Goal: Task Accomplishment & Management: Manage account settings

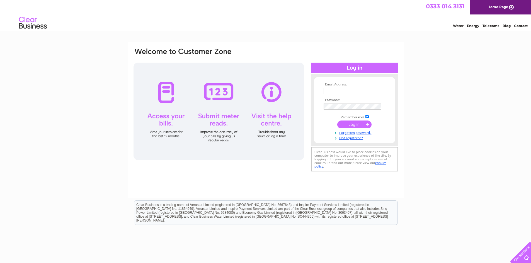
click at [358, 93] on input "text" at bounding box center [352, 91] width 57 height 6
type input "jonessj68@aol.com"
click at [337, 121] on input "submit" at bounding box center [354, 125] width 34 height 8
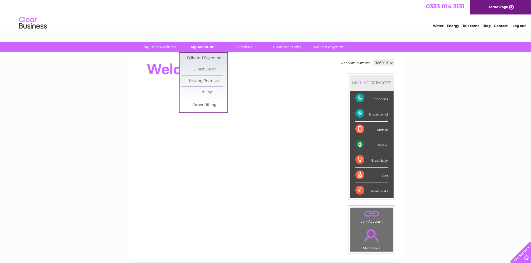
click at [206, 45] on link "My Account" at bounding box center [202, 47] width 46 height 10
click at [200, 57] on link "Bills and Payments" at bounding box center [204, 58] width 46 height 11
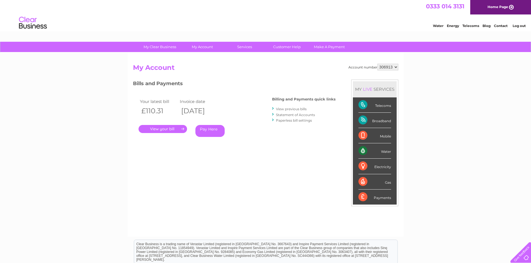
click at [168, 128] on link "." at bounding box center [163, 129] width 48 height 8
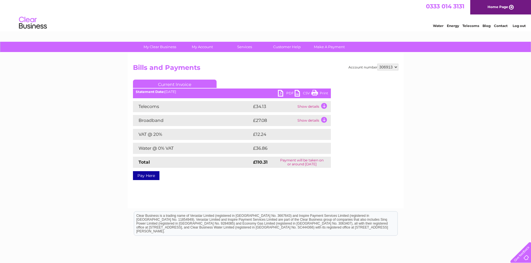
click at [282, 93] on link "PDF" at bounding box center [286, 94] width 17 height 8
